Goal: Communication & Community: Answer question/provide support

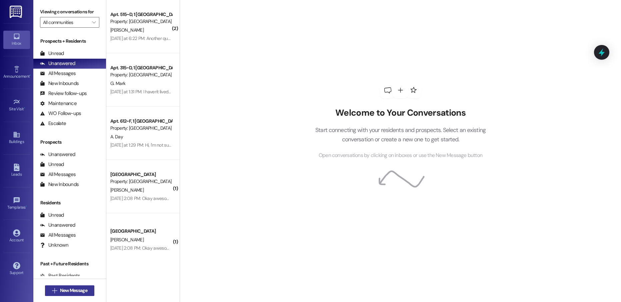
click at [66, 293] on span "New Message" at bounding box center [73, 290] width 27 height 7
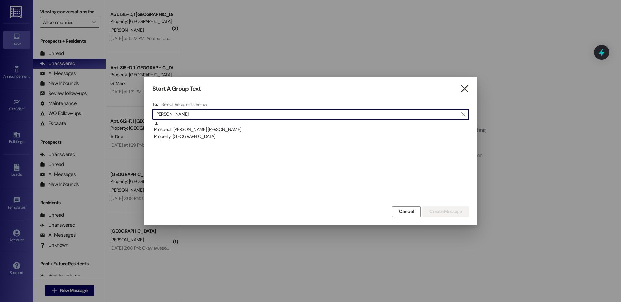
type input "[PERSON_NAME]"
click at [467, 90] on icon "" at bounding box center [464, 88] width 9 height 7
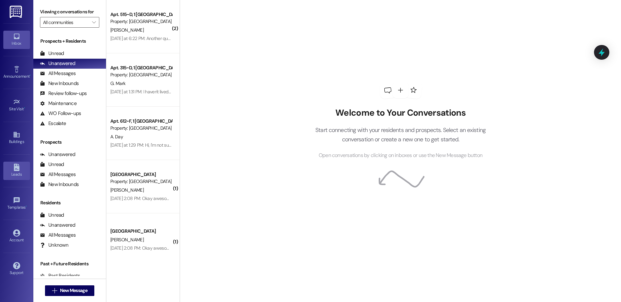
click at [20, 169] on icon at bounding box center [16, 167] width 7 height 7
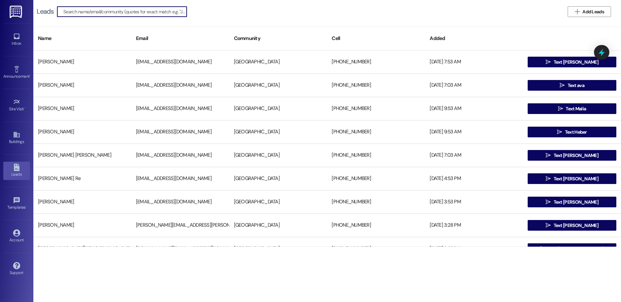
click at [93, 13] on input at bounding box center [124, 11] width 123 height 9
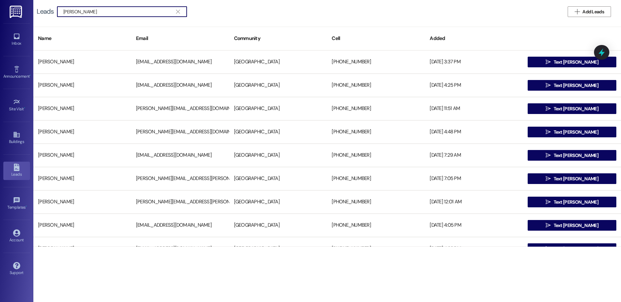
type input "[PERSON_NAME]"
click at [93, 12] on input "[PERSON_NAME]" at bounding box center [117, 11] width 109 height 9
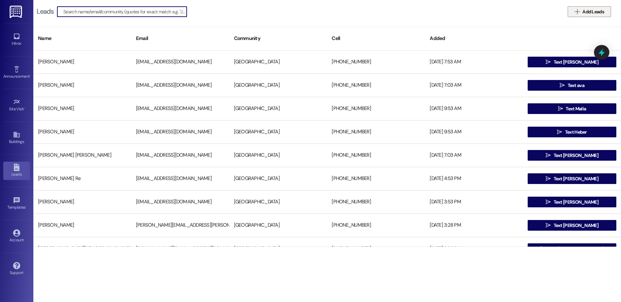
click at [581, 12] on span "Add Leads" at bounding box center [593, 11] width 24 height 7
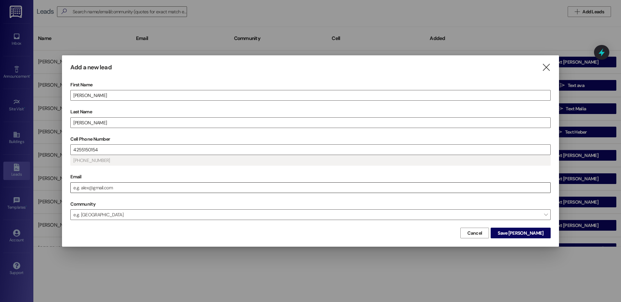
click at [126, 192] on input "Email" at bounding box center [310, 188] width 479 height 10
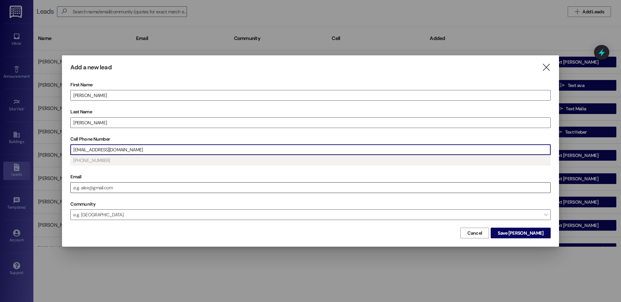
type input "[PERSON_NAME]"
type input "[PHONE_NUMBER]"
click at [96, 149] on input "[EMAIL_ADDRESS][DOMAIN_NAME]" at bounding box center [310, 150] width 479 height 10
drag, startPoint x: 99, startPoint y: 150, endPoint x: 163, endPoint y: 147, distance: 64.7
click at [163, 147] on input "[EMAIL_ADDRESS][DOMAIN_NAME]" at bounding box center [310, 150] width 479 height 10
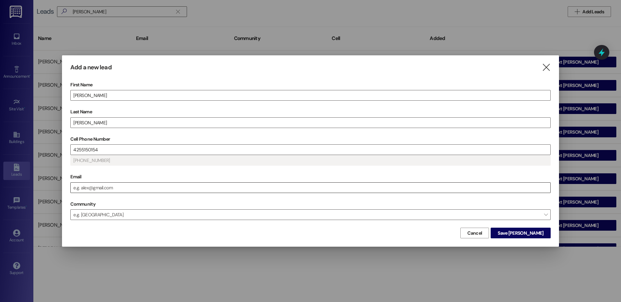
click at [116, 183] on div "Email" at bounding box center [310, 182] width 480 height 21
click at [115, 184] on input "Email" at bounding box center [310, 188] width 479 height 10
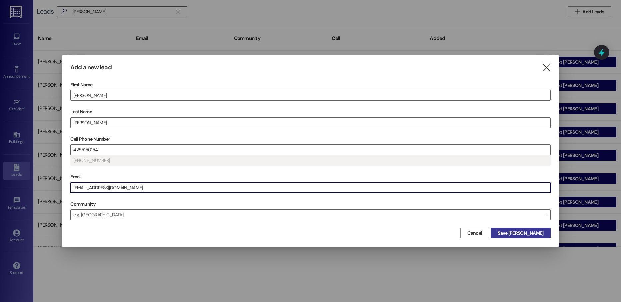
click at [525, 233] on span "Save [PERSON_NAME]" at bounding box center [520, 232] width 46 height 7
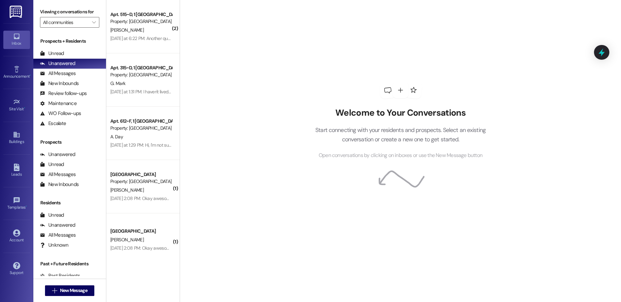
click at [323, 205] on div "Welcome to Your Conversations Start connecting with your residents and prospect…" at bounding box center [400, 120] width 200 height 241
click at [63, 288] on span "New Message" at bounding box center [73, 290] width 27 height 7
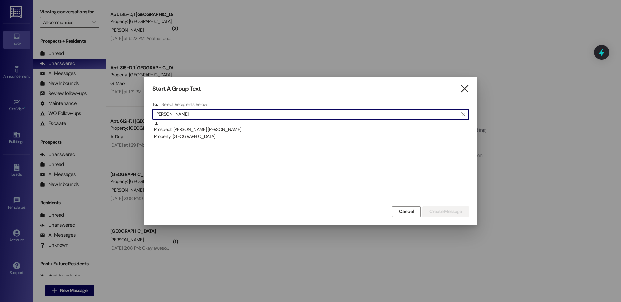
type input "[PERSON_NAME]"
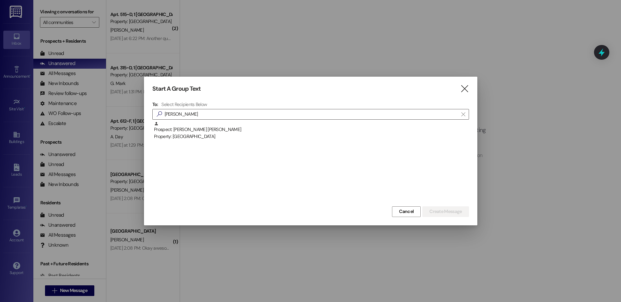
click at [462, 86] on icon "" at bounding box center [464, 88] width 9 height 7
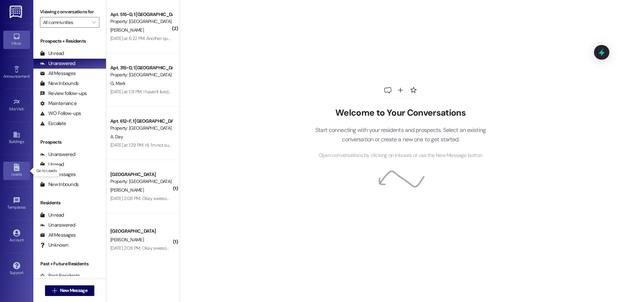
click at [16, 176] on div "Leads" at bounding box center [16, 174] width 33 height 7
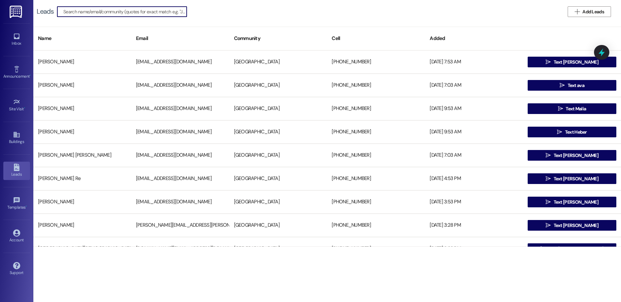
click at [118, 14] on input at bounding box center [124, 11] width 123 height 9
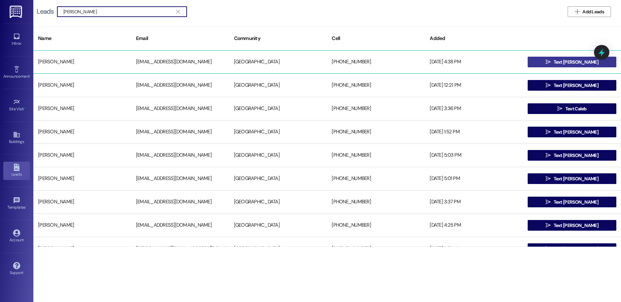
type input "[PERSON_NAME]"
click at [567, 59] on span "Text [PERSON_NAME]" at bounding box center [575, 62] width 45 height 7
click at [554, 63] on span " Text [PERSON_NAME]" at bounding box center [571, 62] width 55 height 10
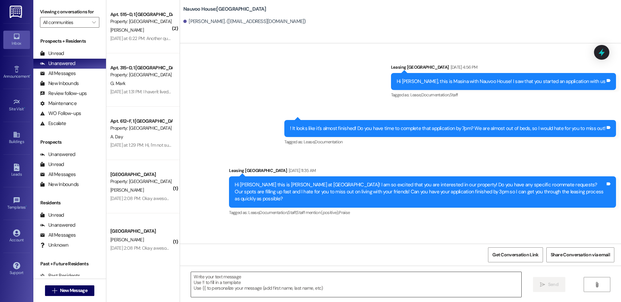
click at [230, 285] on textarea at bounding box center [356, 284] width 330 height 25
click at [223, 278] on textarea "Hello [PERSON_NAME]" at bounding box center [356, 284] width 330 height 25
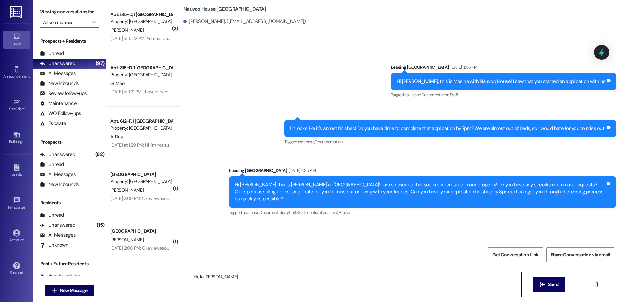
type textarea "Hello [PERSON_NAME],"
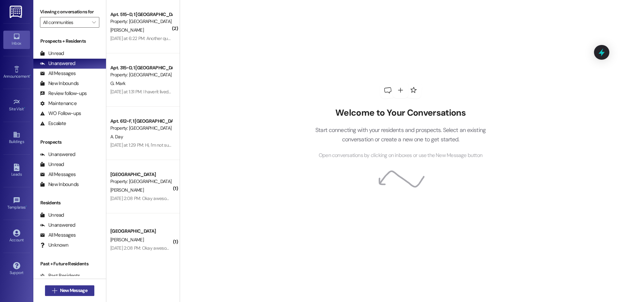
click at [69, 289] on span "New Message" at bounding box center [73, 290] width 27 height 7
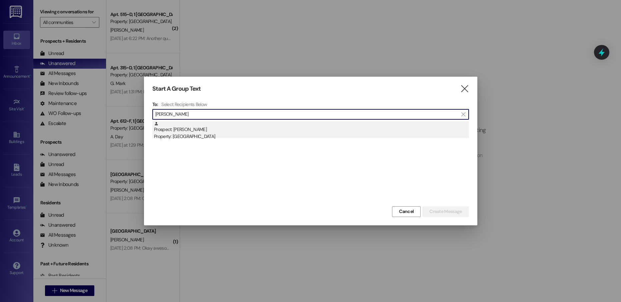
type input "[PERSON_NAME]"
click at [210, 127] on div "Prospect: [PERSON_NAME] Property: [GEOGRAPHIC_DATA]" at bounding box center [311, 130] width 315 height 19
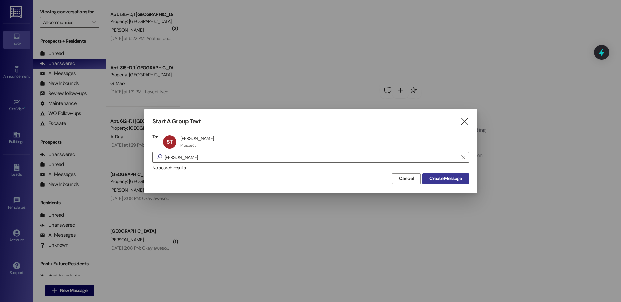
click at [435, 173] on button "Create Message" at bounding box center [445, 178] width 46 height 11
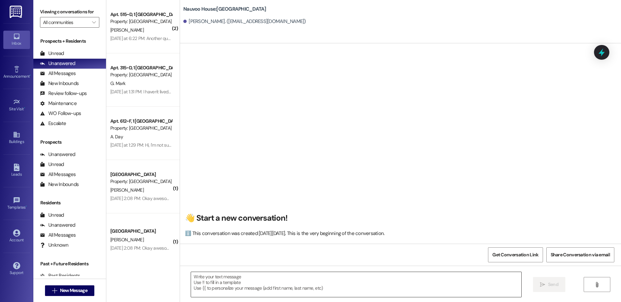
click at [296, 278] on textarea at bounding box center [356, 284] width 330 height 25
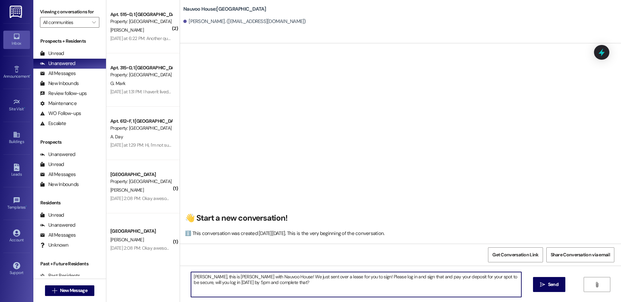
type textarea "[PERSON_NAME], this is [PERSON_NAME] with Nauvoo House! We just sent over a lea…"
drag, startPoint x: 296, startPoint y: 278, endPoint x: 255, endPoint y: 290, distance: 42.2
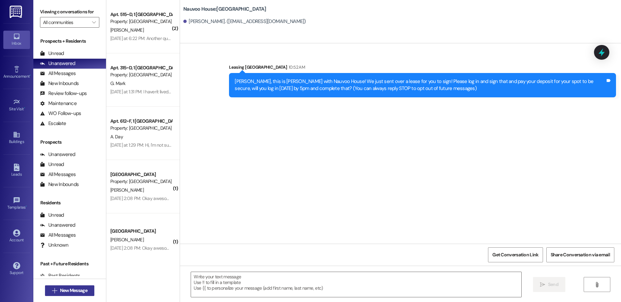
click at [81, 291] on span "New Message" at bounding box center [73, 290] width 27 height 7
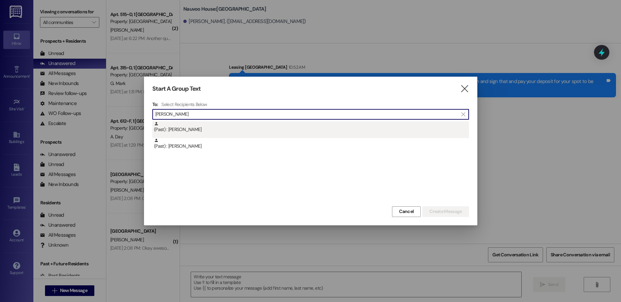
type input "levi f"
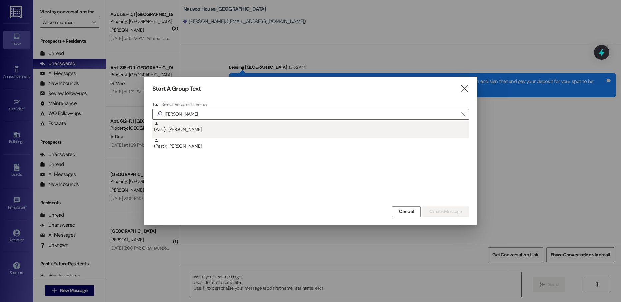
click at [189, 128] on div "(Past) : Levi Forson" at bounding box center [311, 127] width 315 height 12
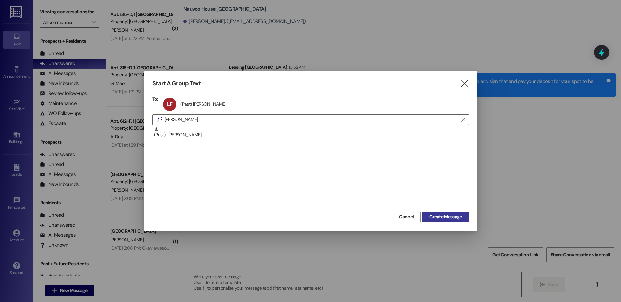
click at [444, 216] on span "Create Message" at bounding box center [445, 216] width 32 height 7
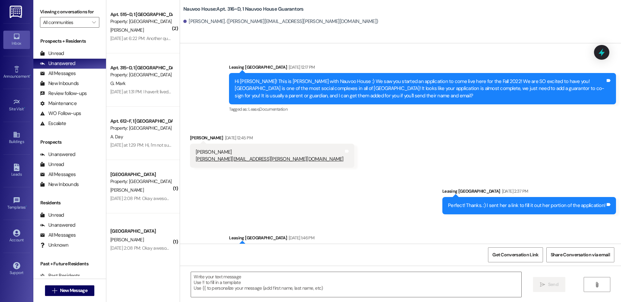
scroll to position [4026, 0]
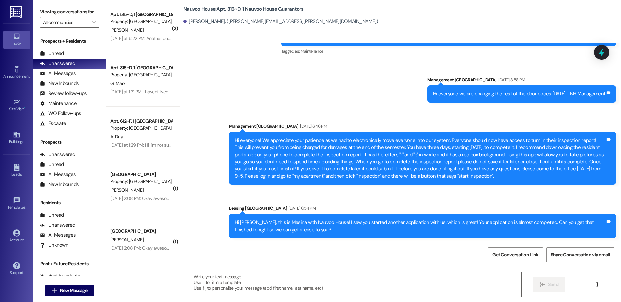
click at [251, 283] on textarea at bounding box center [356, 284] width 330 height 25
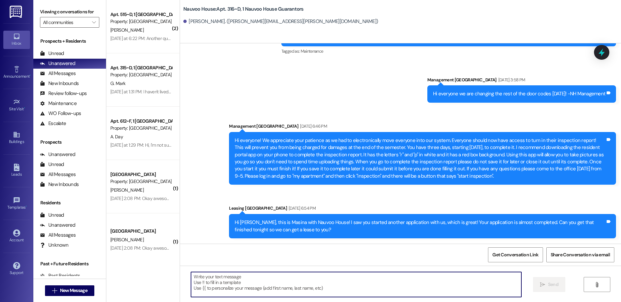
paste textarea "Sean, this is Courtney with Nauvoo House! We just sent over a lease for you to …"
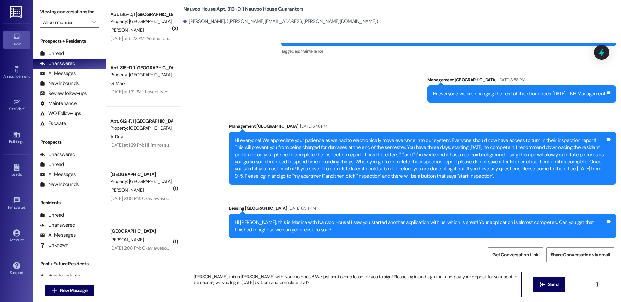
click at [197, 276] on textarea "Sean, this is Courtney with Nauvoo House! We just sent over a lease for you to …" at bounding box center [356, 284] width 330 height 25
type textarea "Levi, this is Courtney with Nauvoo House! We just sent over a lease for you to …"
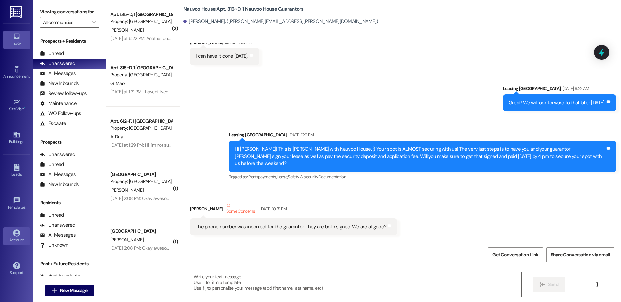
scroll to position [319, 0]
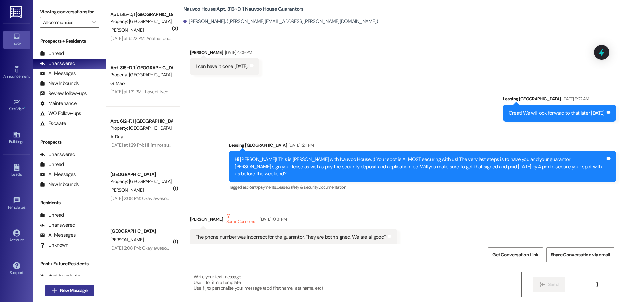
click at [71, 292] on span "New Message" at bounding box center [73, 290] width 27 height 7
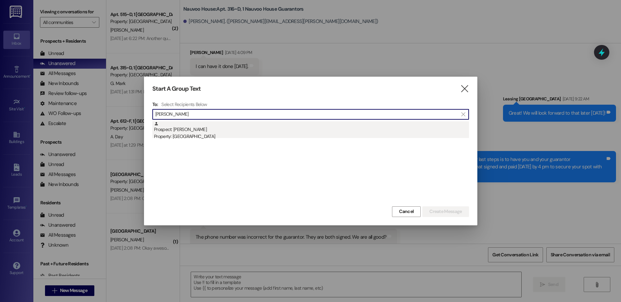
type input "hannah sp"
click at [202, 134] on div "Property: [GEOGRAPHIC_DATA]" at bounding box center [311, 136] width 315 height 7
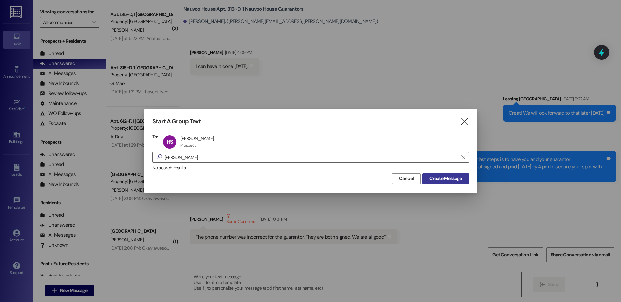
click at [444, 181] on span "Create Message" at bounding box center [445, 178] width 32 height 7
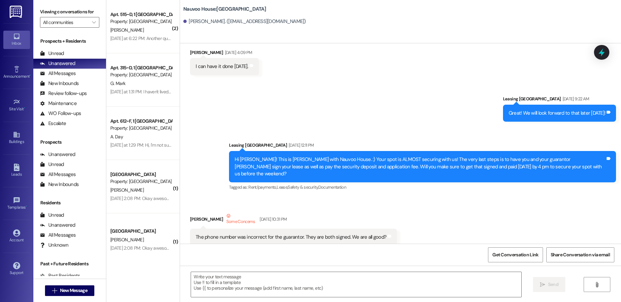
scroll to position [0, 0]
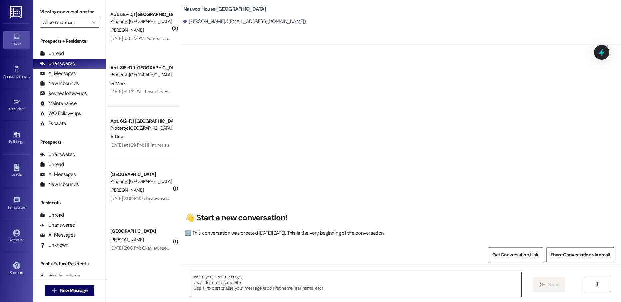
click at [214, 282] on textarea at bounding box center [356, 284] width 330 height 25
paste textarea "Levi, this is Courtney with Nauvoo House! We just sent over a lease for you to …"
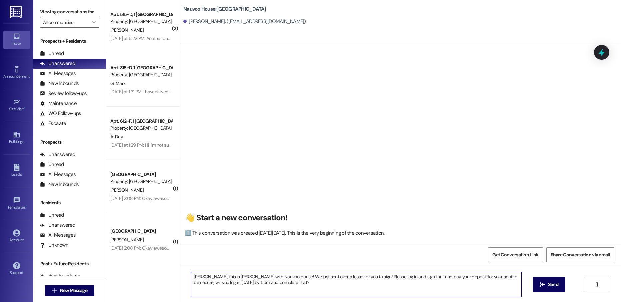
click at [191, 276] on textarea "Levi, this is Courtney with Nauvoo House! We just sent over a lease for you to …" at bounding box center [356, 284] width 330 height 25
type textarea "Hannah, this is Courtney with Nauvoo House! We just sent over a lease for you t…"
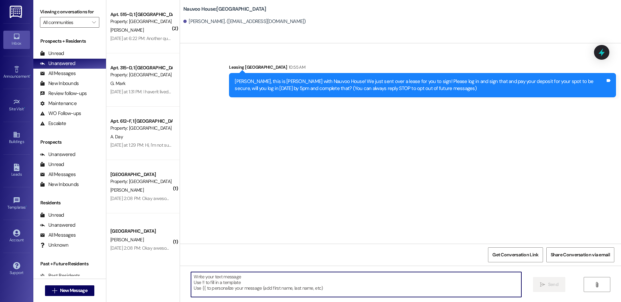
scroll to position [0, 0]
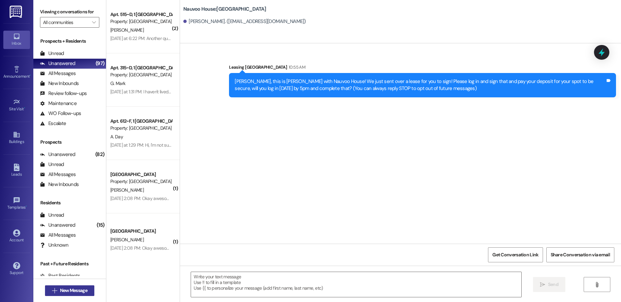
click at [59, 290] on span "New Message" at bounding box center [74, 290] width 30 height 7
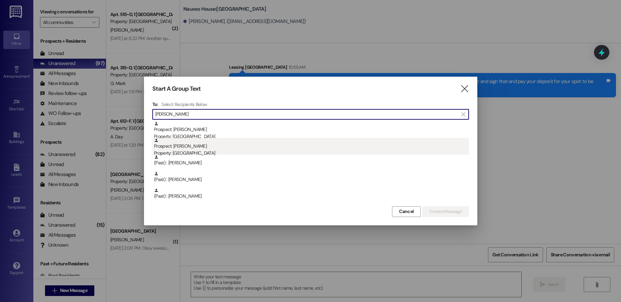
type input "courtney c"
click at [225, 148] on div "Prospect: Courtney Cummings Property: Nauvoo House" at bounding box center [311, 147] width 315 height 19
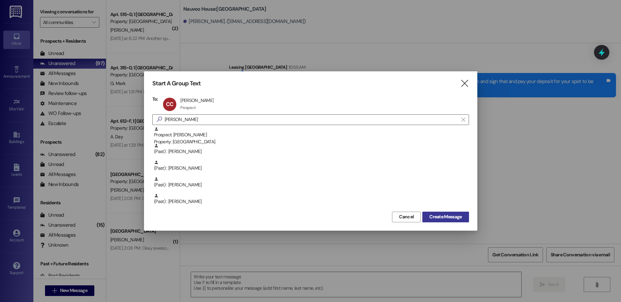
click at [432, 214] on span "Create Message" at bounding box center [445, 216] width 32 height 7
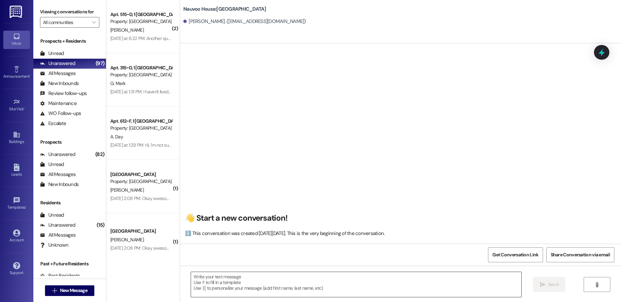
click at [247, 283] on textarea at bounding box center [356, 284] width 330 height 25
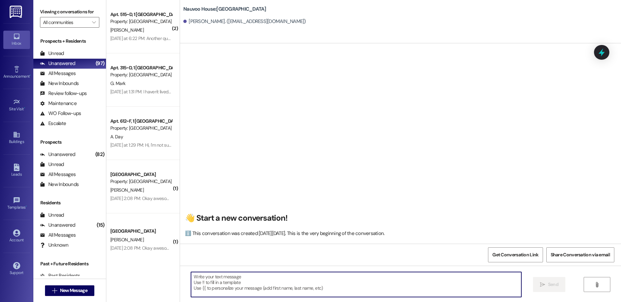
paste textarea "Hannah, this is Courtney with Nauvoo House! We just sent over a lease for you t…"
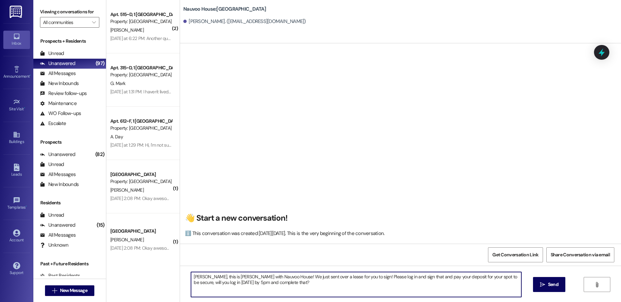
click at [353, 275] on textarea "Hannah, this is Courtney with Nauvoo House! We just sent over a lease for you t…" at bounding box center [356, 284] width 330 height 25
click at [365, 282] on textarea "Hannah, this is Courtney with Nauvoo House! We just sent over a lease for you t…" at bounding box center [356, 284] width 330 height 25
click at [198, 277] on textarea "Hannah, this is Courtney with Nauvoo House! We just sent over a lease for you t…" at bounding box center [356, 284] width 330 height 25
type textarea "Courtney, this is Courtney with Nauvoo House! We just sent over a lease for you…"
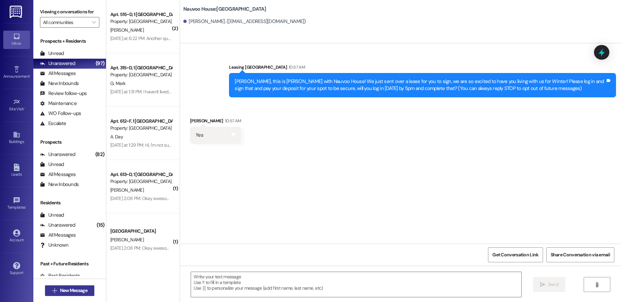
click at [69, 287] on span "New Message" at bounding box center [73, 290] width 27 height 7
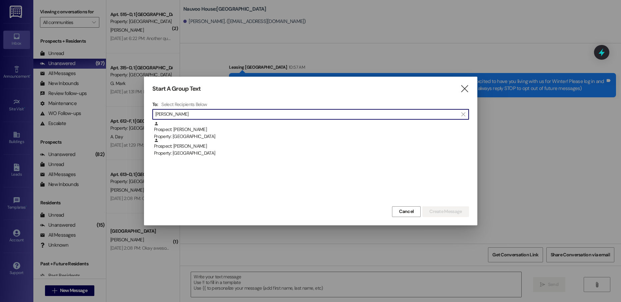
type input "joshua sto"
click at [240, 149] on div "Prospect: Joshua Stoker Property: Nauvoo House" at bounding box center [311, 147] width 315 height 19
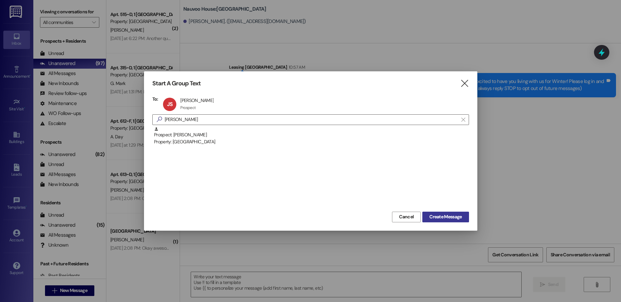
click at [447, 216] on span "Create Message" at bounding box center [445, 216] width 32 height 7
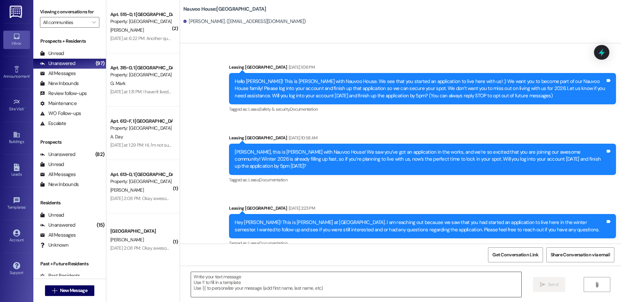
click at [240, 283] on textarea at bounding box center [356, 284] width 330 height 25
paste textarea "Courtney, this is Courtney with Nauvoo House! We just sent over a lease for you…"
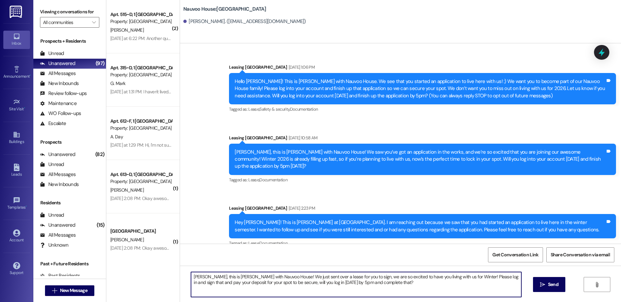
click at [200, 277] on textarea "Courtney, this is Courtney with Nauvoo House! We just sent over a lease for you…" at bounding box center [356, 284] width 330 height 25
type textarea "Josh, this is Courtney with Nauvoo House! We just sent over a lease for you to …"
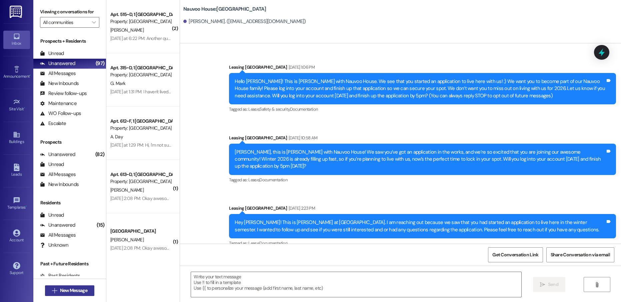
click at [69, 291] on span "New Message" at bounding box center [73, 290] width 27 height 7
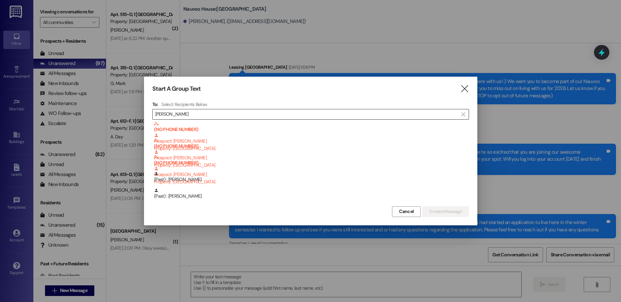
click at [181, 113] on input "zane" at bounding box center [306, 114] width 302 height 9
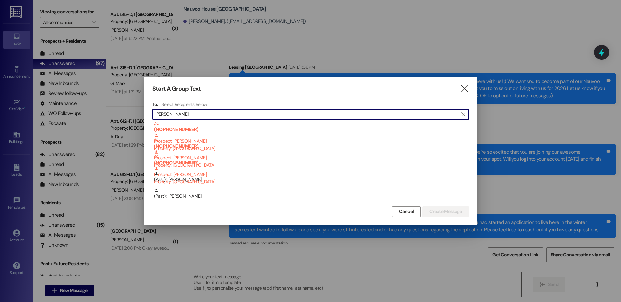
click at [181, 113] on input "zane" at bounding box center [306, 114] width 302 height 9
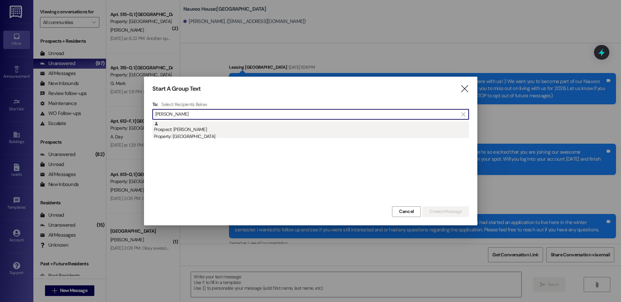
type input "eva smal"
click at [191, 134] on div "Property: [GEOGRAPHIC_DATA]" at bounding box center [311, 136] width 315 height 7
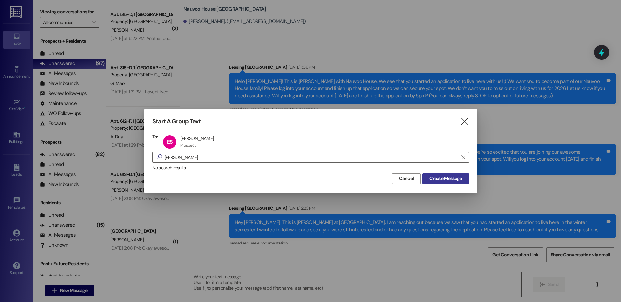
click at [426, 183] on button "Create Message" at bounding box center [445, 178] width 46 height 11
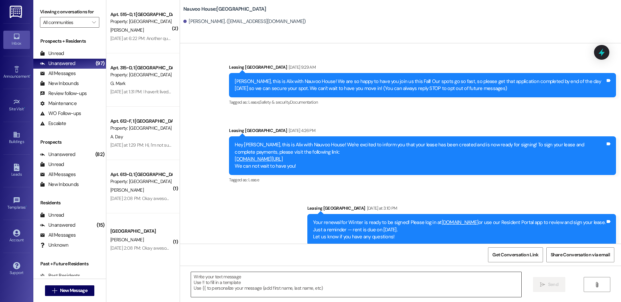
click at [235, 275] on textarea at bounding box center [356, 284] width 330 height 25
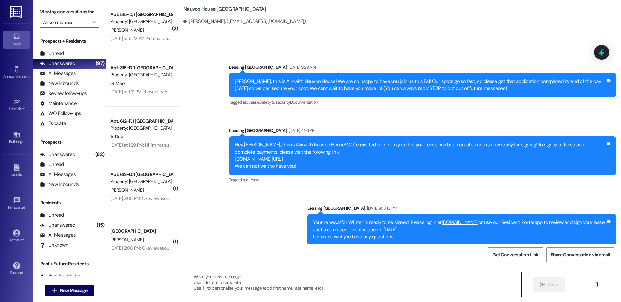
paste textarea "Josh, this is Courtney with Nauvoo House! We just sent over a lease for you to …"
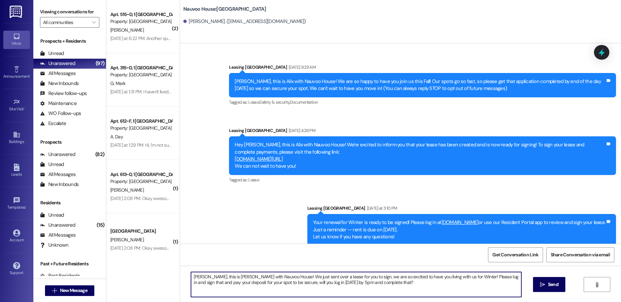
click at [191, 277] on textarea "Josh, this is Courtney with Nauvoo House! We just sent over a lease for you to …" at bounding box center [356, 284] width 330 height 25
type textarea "Eva, this is Courtney with Nauvoo House! We just sent over a lease for you to s…"
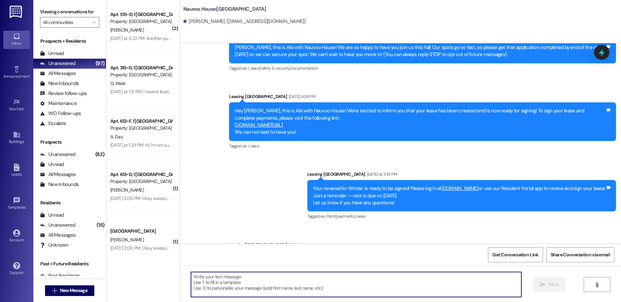
scroll to position [71, 0]
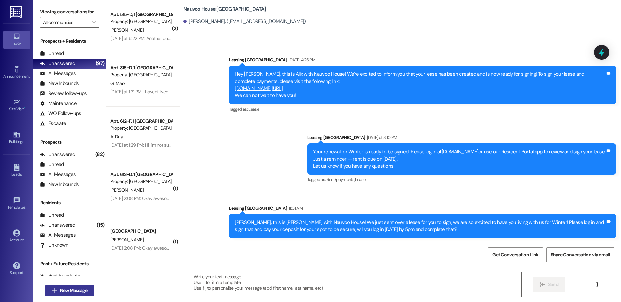
click at [64, 293] on span "New Message" at bounding box center [73, 290] width 27 height 7
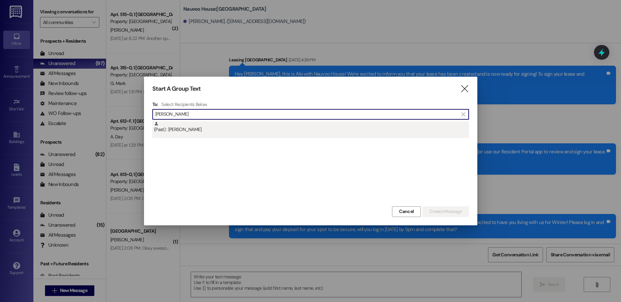
type input "aubrey bl"
click at [208, 132] on div "(Past) : Aubrey Bleazard" at bounding box center [311, 127] width 315 height 12
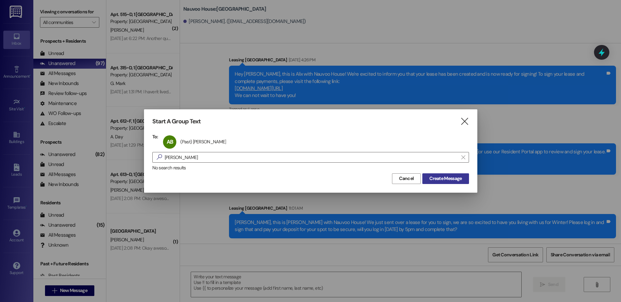
click at [430, 178] on span "Create Message" at bounding box center [445, 178] width 32 height 7
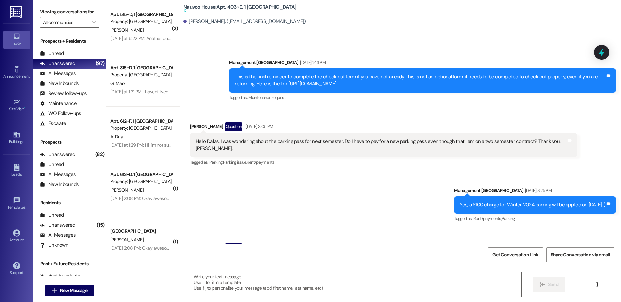
scroll to position [2574, 0]
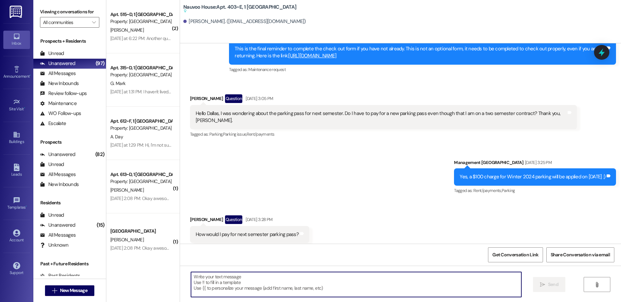
click at [214, 276] on textarea at bounding box center [356, 284] width 330 height 25
paste textarea "Eva, this is Courtney with Nauvoo House! We just sent over a lease for you to s…"
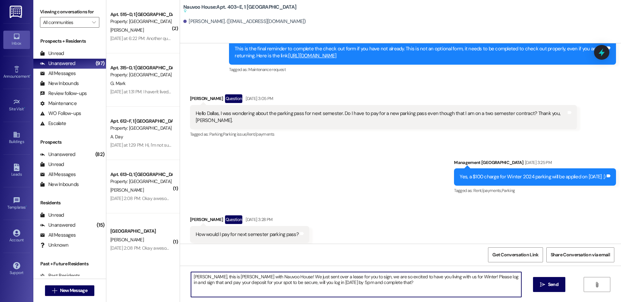
click at [193, 278] on textarea "Eva, this is Courtney with Nauvoo House! We just sent over a lease for you to s…" at bounding box center [356, 284] width 330 height 25
type textarea "Aubrey, this is Courtney with Nauvoo House! We just sent over a lease for you t…"
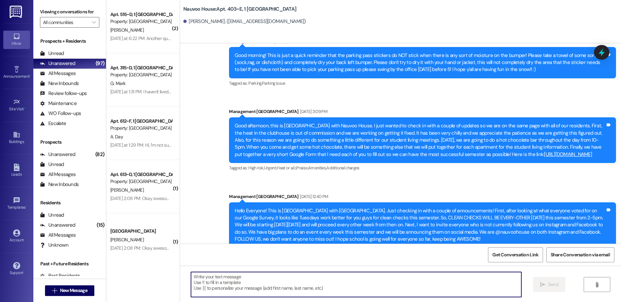
scroll to position [2890, 0]
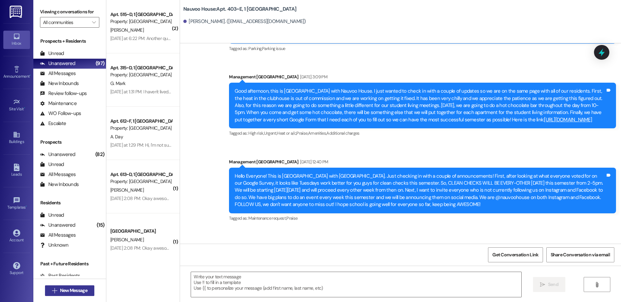
click at [77, 293] on span "New Message" at bounding box center [73, 290] width 27 height 7
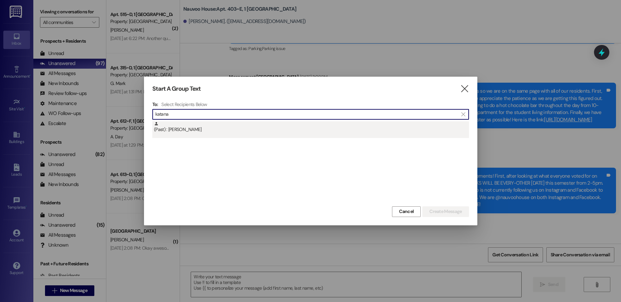
type input "katana"
click at [262, 134] on div "(Past) : Katana Cantin" at bounding box center [310, 129] width 316 height 17
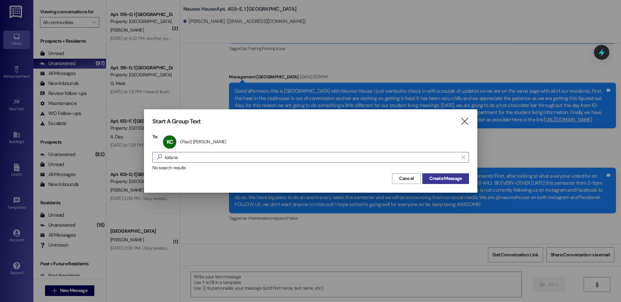
click at [434, 181] on span "Create Message" at bounding box center [445, 178] width 32 height 7
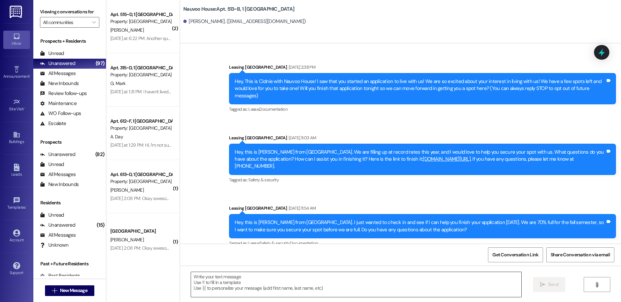
scroll to position [3204, 0]
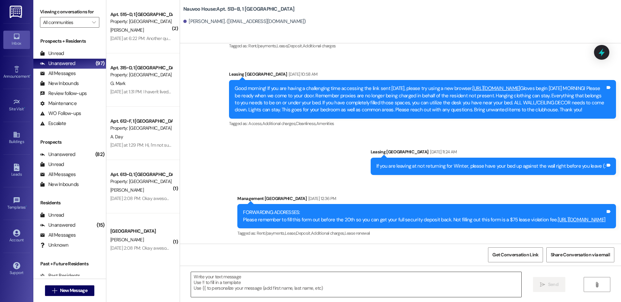
click at [240, 287] on textarea at bounding box center [356, 284] width 330 height 25
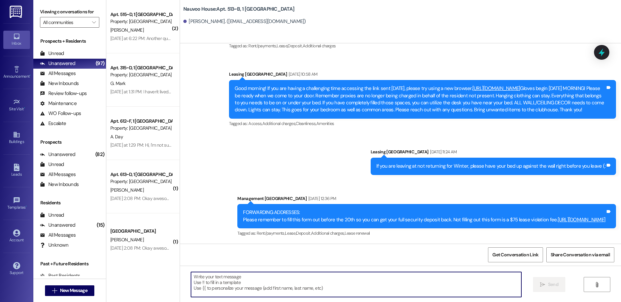
paste textarea "Aubrey, this is Courtney with Nauvoo House! We just sent over a lease for you t…"
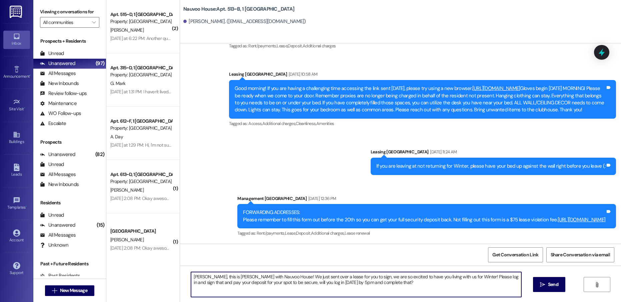
click at [195, 276] on textarea "Aubrey, this is Courtney with Nauvoo House! We just sent over a lease for you t…" at bounding box center [356, 284] width 330 height 25
type textarea "Katana, this is Courtney with Nauvoo House! We just sent over a lease for you t…"
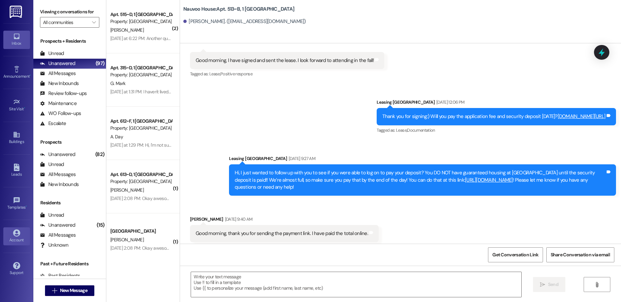
scroll to position [398, 0]
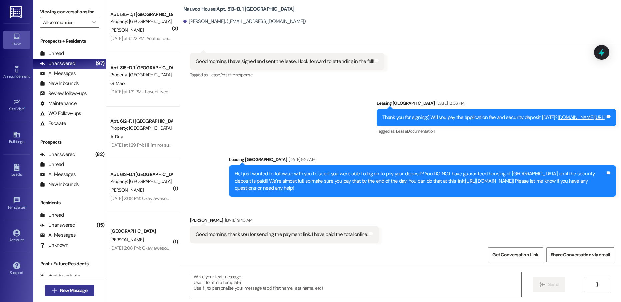
click at [53, 287] on span " New Message" at bounding box center [70, 290] width 38 height 7
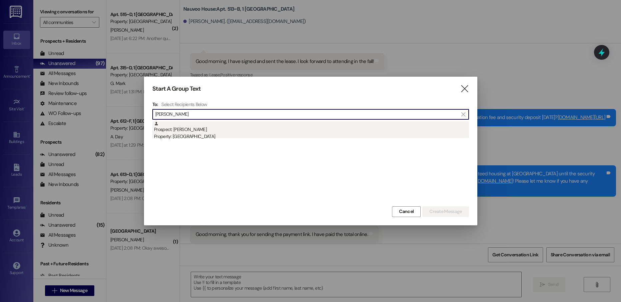
type input "gavin shu"
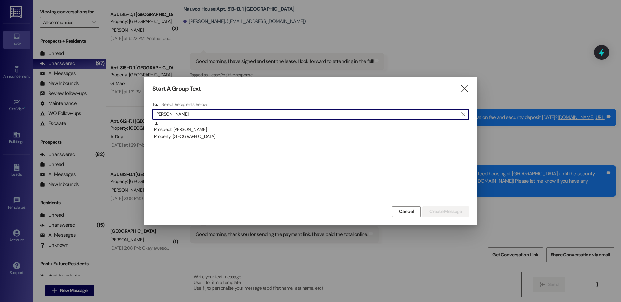
click at [224, 125] on div "Prospect: Gavin Shumway Property: Nauvoo House" at bounding box center [311, 130] width 315 height 19
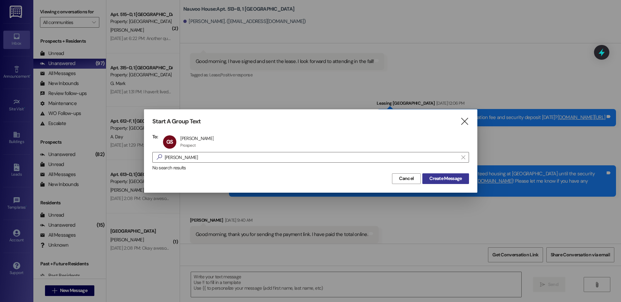
click at [439, 182] on span "Create Message" at bounding box center [445, 178] width 32 height 7
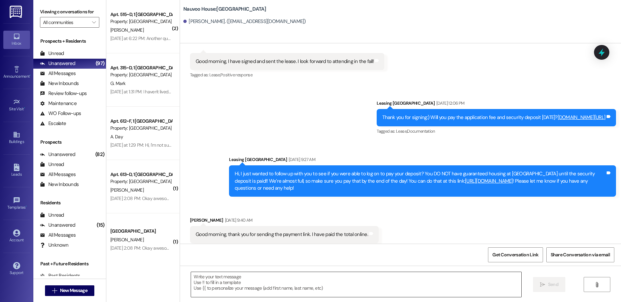
scroll to position [0, 0]
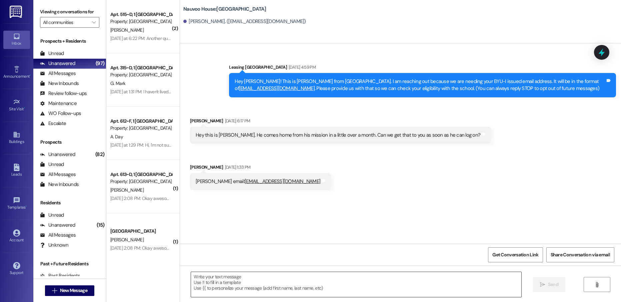
click at [220, 287] on textarea at bounding box center [356, 284] width 330 height 25
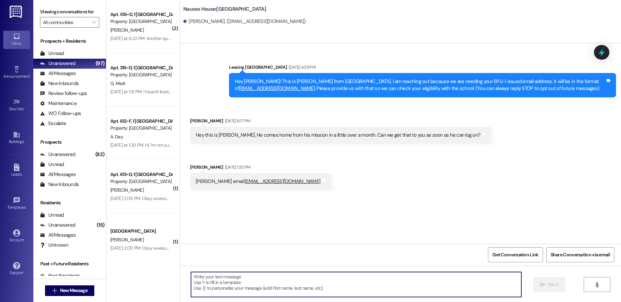
paste textarea "Katana, this is Courtney with Nauvoo House! We just sent over a lease for you t…"
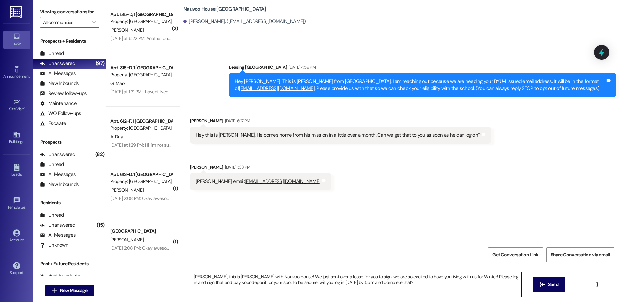
click at [195, 276] on textarea "Katana, this is Courtney with Nauvoo House! We just sent over a lease for you t…" at bounding box center [356, 284] width 330 height 25
type textarea "Gavin, this is Courtney with Nauvoo House! We just sent over a lease for you to…"
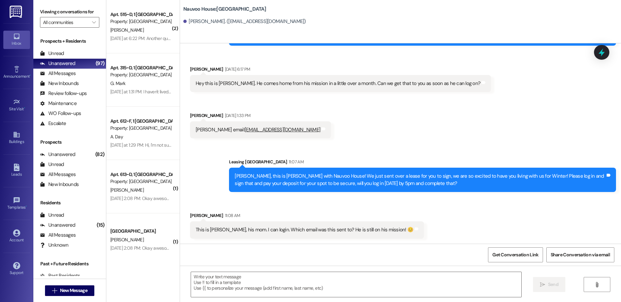
scroll to position [52, 0]
click at [247, 282] on textarea at bounding box center [356, 284] width 330 height 25
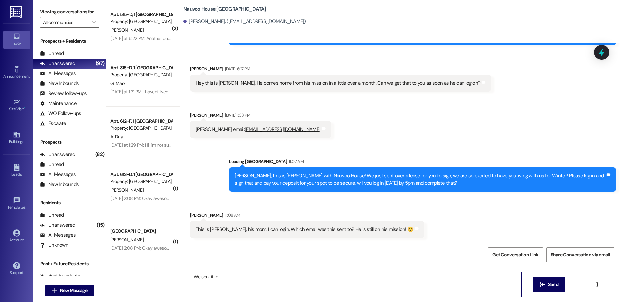
paste textarea "cnashumway@hotmail.com"
type textarea "We sent it to cnashumway@hotmail.com"
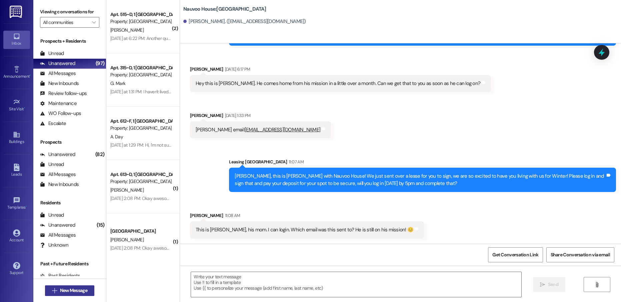
click at [60, 289] on span "New Message" at bounding box center [73, 290] width 27 height 7
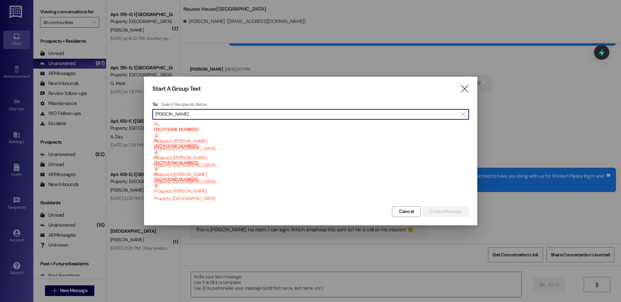
click at [188, 116] on input "ella bor" at bounding box center [306, 114] width 302 height 9
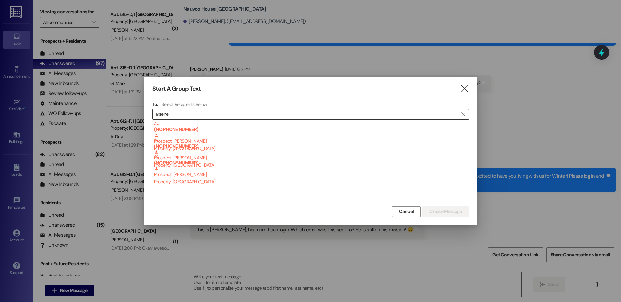
click at [197, 113] on input "arsene" at bounding box center [306, 114] width 302 height 9
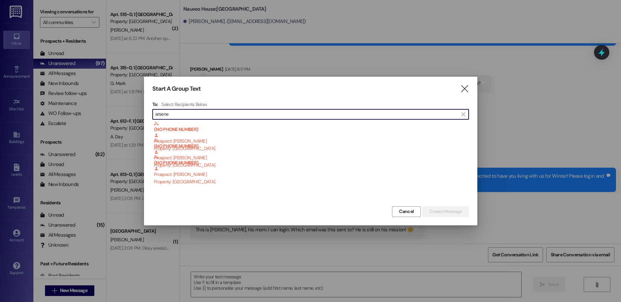
click at [197, 113] on input "arsene" at bounding box center [306, 114] width 302 height 9
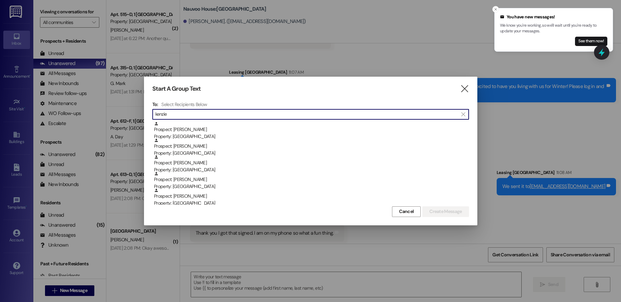
scroll to position [144, 0]
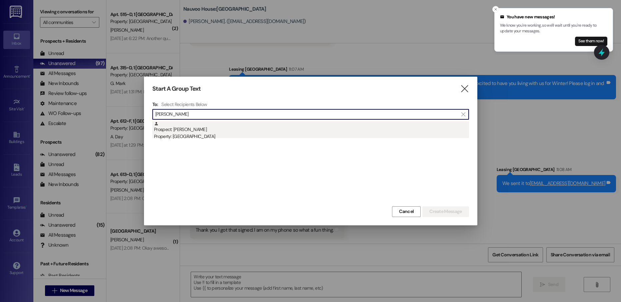
type input "kenzie gav"
click at [179, 127] on div "Prospect: Kenzie Gavin Property: Nauvoo House" at bounding box center [311, 130] width 315 height 19
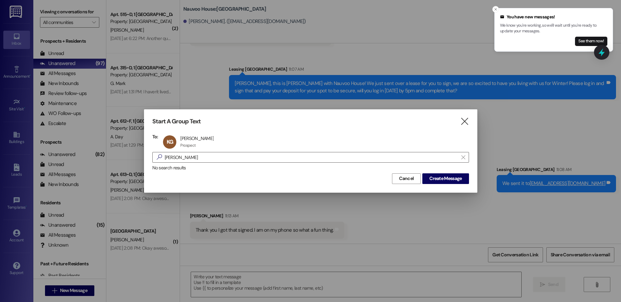
click at [462, 185] on div "Start A Group Text  To: KG Kenzie Gavin Kenzie Gavin Prospect Prospect click t…" at bounding box center [310, 150] width 333 height 83
click at [453, 178] on span "Create Message" at bounding box center [445, 178] width 32 height 7
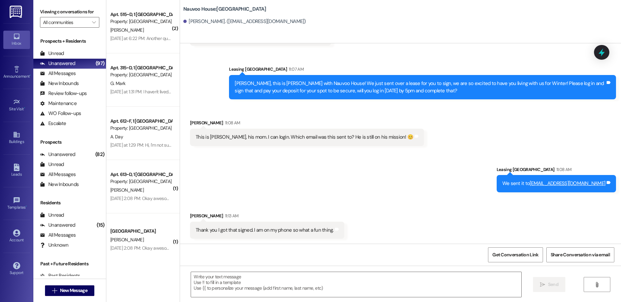
scroll to position [0, 0]
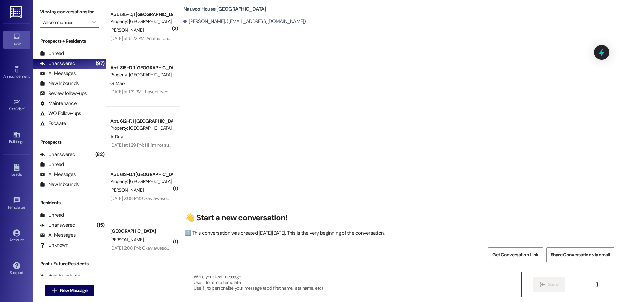
click at [228, 277] on textarea at bounding box center [356, 284] width 330 height 25
paste textarea "Arsene, this is Courtney with Nauvoo House! We just sent over a lease for you t…"
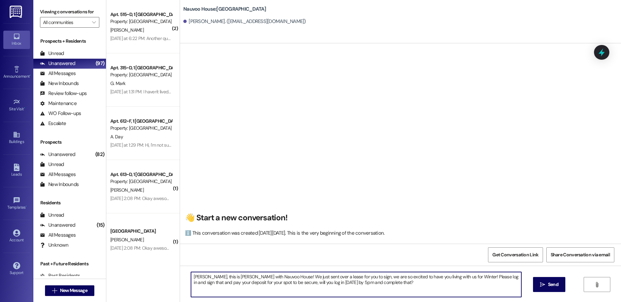
click at [202, 277] on textarea "Arsene, this is Courtney with Nauvoo House! We just sent over a lease for you t…" at bounding box center [356, 284] width 330 height 25
click at [196, 277] on textarea "Arsene, this is Courtney with Nauvoo House! We just sent over a lease for you t…" at bounding box center [356, 284] width 330 height 25
type textarea "Kenzie, this is Courtney with Nauvoo House! We just sent over a lease for you t…"
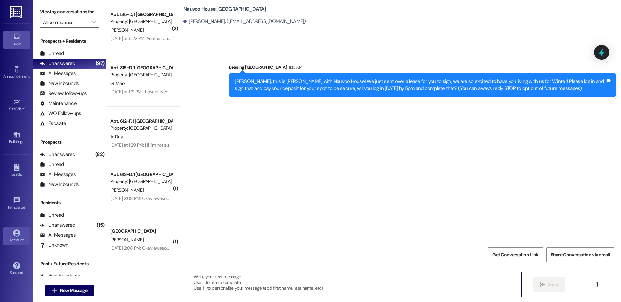
scroll to position [0, 0]
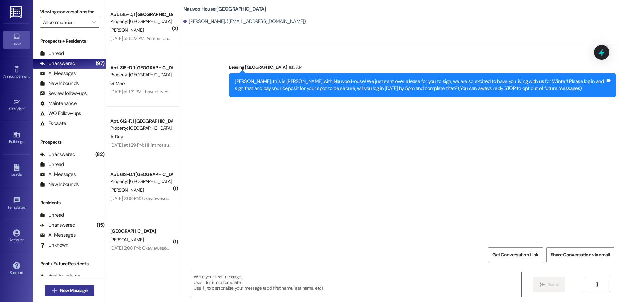
click at [69, 289] on span "New Message" at bounding box center [73, 290] width 27 height 7
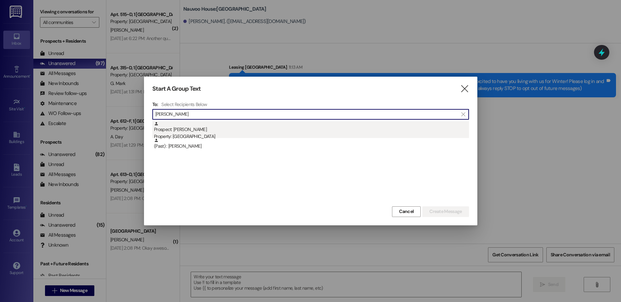
type input "chase wil"
click at [202, 133] on div "Prospect: Chase Williams Property: Nauvoo House" at bounding box center [311, 130] width 315 height 19
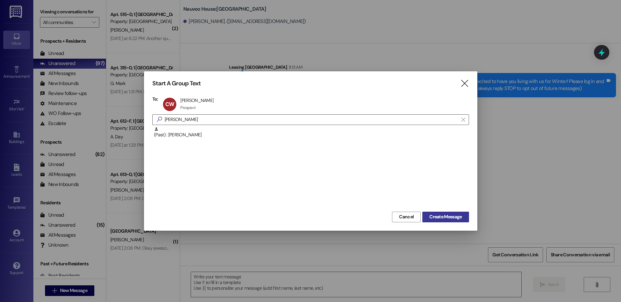
click at [438, 216] on span "Create Message" at bounding box center [445, 216] width 32 height 7
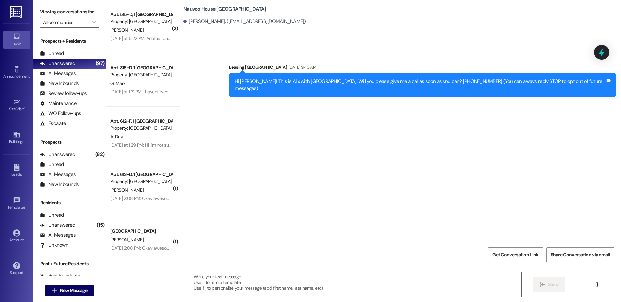
click at [214, 282] on textarea at bounding box center [356, 284] width 330 height 25
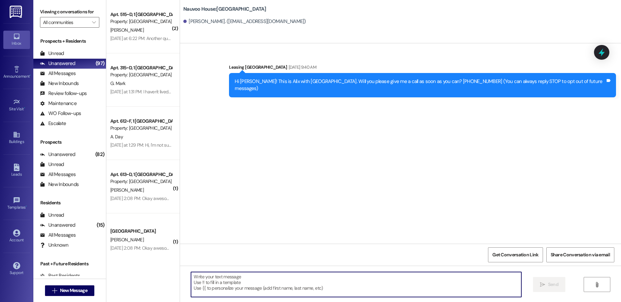
paste textarea "Kenzie, this is Courtney with Nauvoo House! We just sent over a lease for you t…"
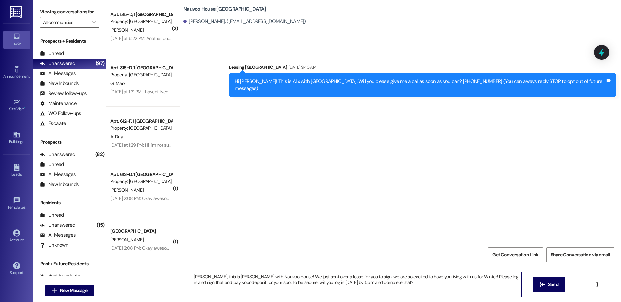
click at [198, 276] on textarea "Kenzie, this is Courtney with Nauvoo House! We just sent over a lease for you t…" at bounding box center [356, 284] width 330 height 25
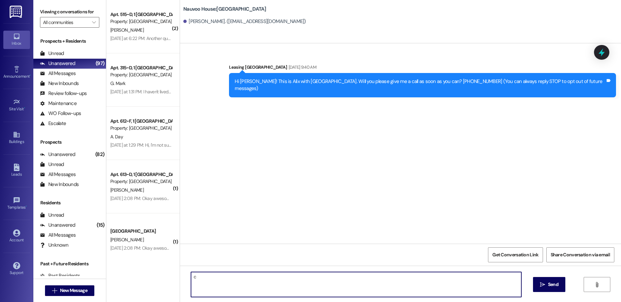
type textarea "Chase, this is Courtney with Nauvoo House! We just sent over a lease for you to…"
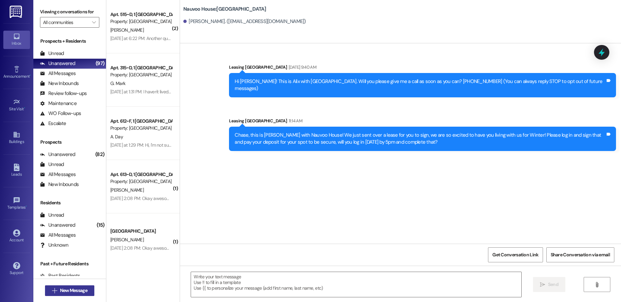
click at [74, 290] on span "New Message" at bounding box center [73, 290] width 27 height 7
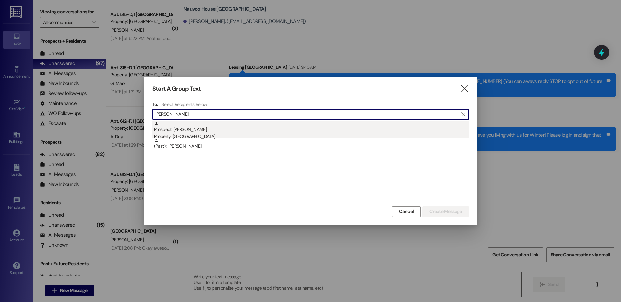
type input "hillary"
click at [193, 136] on div "Property: [GEOGRAPHIC_DATA]" at bounding box center [311, 136] width 315 height 7
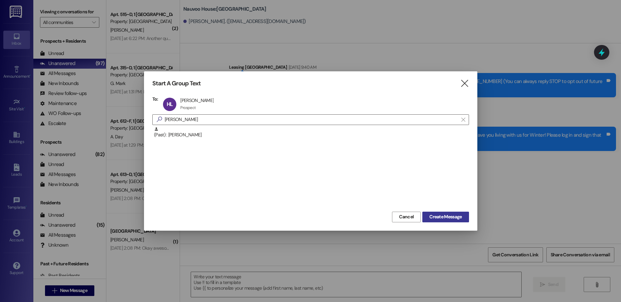
click at [445, 218] on span "Create Message" at bounding box center [445, 216] width 32 height 7
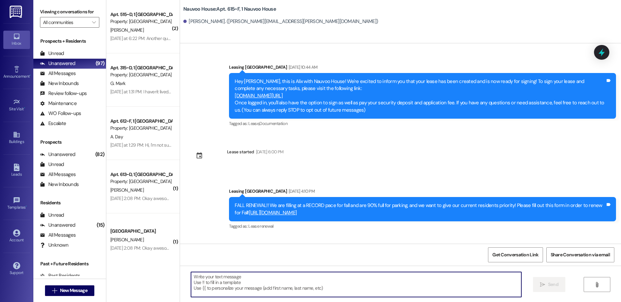
click at [221, 282] on textarea at bounding box center [356, 284] width 330 height 25
paste textarea "100.00 SPRING ONLY"
type textarea "100.00 SPRING ONLY"
paste textarea "Chase, this is Courtney with Nauvoo House! We just sent over a lease for you to…"
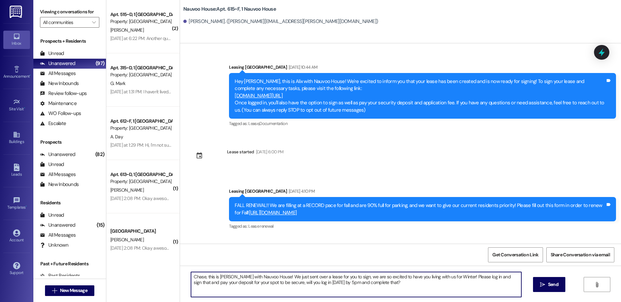
click at [195, 277] on textarea "Chase, this is Courtney with Nauvoo House! We just sent over a lease for you to…" at bounding box center [356, 284] width 330 height 25
type textarea "Hillary, this is Courtney with Nauvoo House! We just sent over a lease for you …"
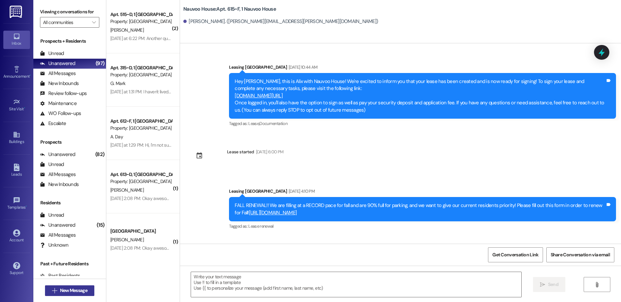
click at [71, 292] on span "New Message" at bounding box center [73, 290] width 27 height 7
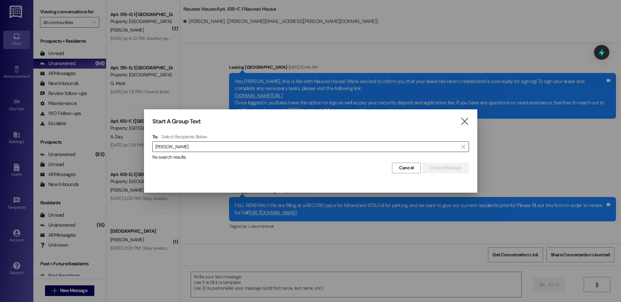
click at [198, 147] on input "olivia davis" at bounding box center [306, 146] width 302 height 9
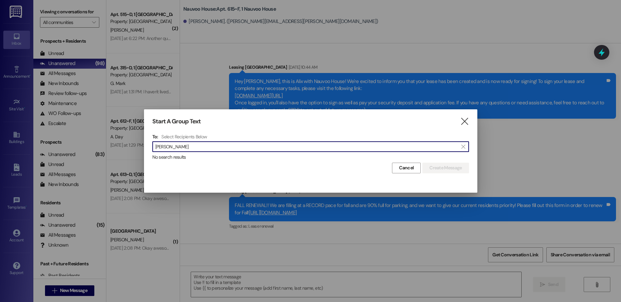
click at [198, 147] on input "olivia davis" at bounding box center [306, 146] width 302 height 9
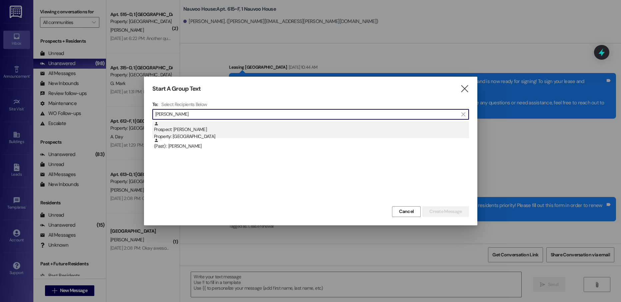
type input "eliza sore"
click at [201, 136] on div "Property: [GEOGRAPHIC_DATA]" at bounding box center [311, 136] width 315 height 7
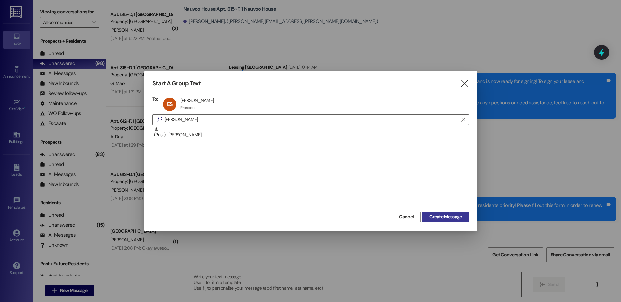
click at [436, 215] on span "Create Message" at bounding box center [445, 216] width 32 height 7
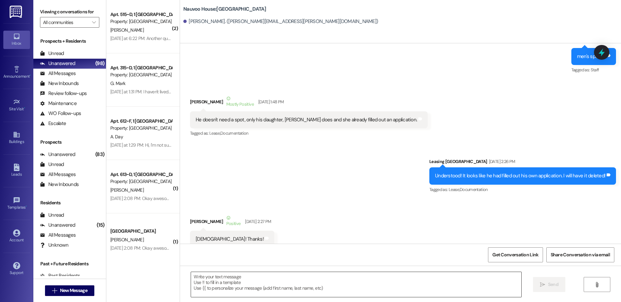
scroll to position [159, 0]
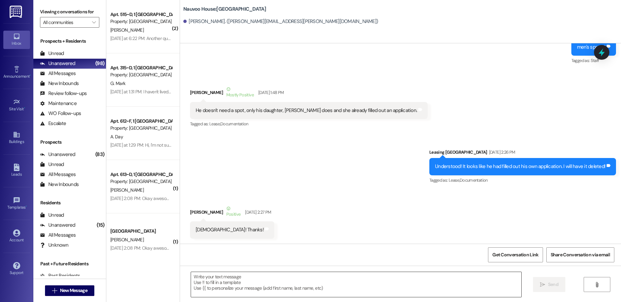
click at [227, 285] on textarea at bounding box center [356, 284] width 330 height 25
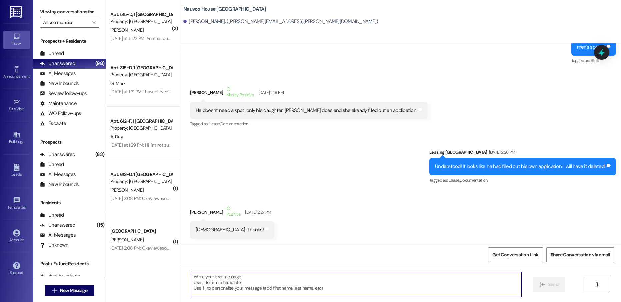
paste textarea "Olivia, this is Courtney with Nauvoo House! We just sent over a lease for you t…"
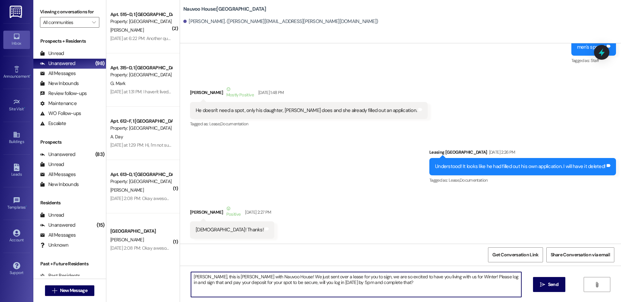
click at [196, 277] on textarea "Olivia, this is Courtney with Nauvoo House! We just sent over a lease for you t…" at bounding box center [356, 284] width 330 height 25
type textarea "Eliza, this is Courtney with Nauvoo House! We just sent over a lease for you to…"
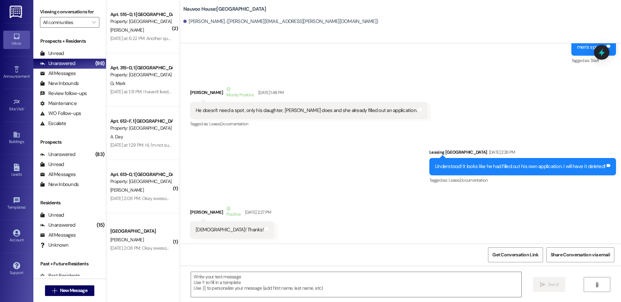
click at [299, 203] on div "Received via SMS Eliza Sorenson Positive Feb 08, 2023 at 2:27 PM Haha! Thanks! …" at bounding box center [400, 216] width 441 height 53
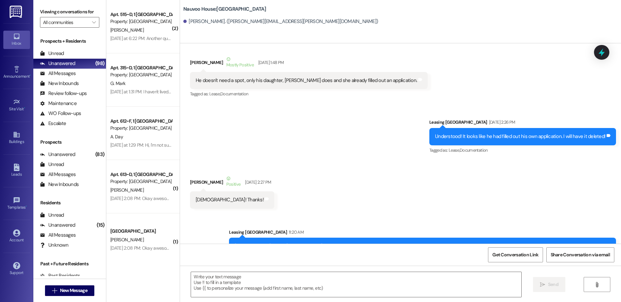
scroll to position [212, 0]
